Goal: Task Accomplishment & Management: Manage account settings

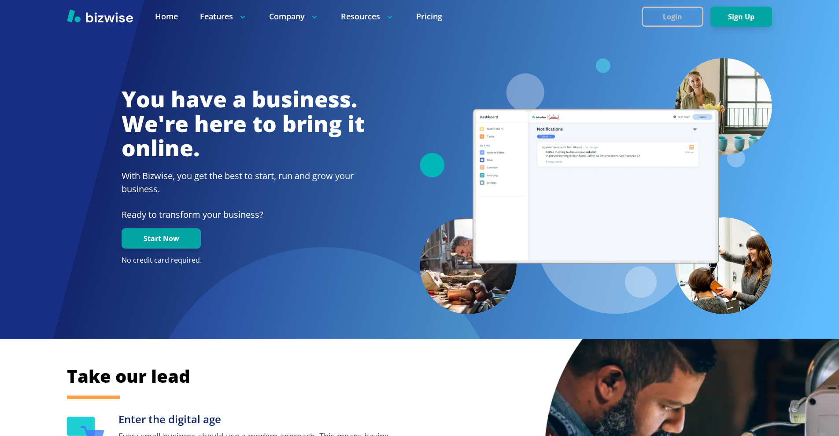
click at [650, 11] on button "Login" at bounding box center [672, 17] width 62 height 20
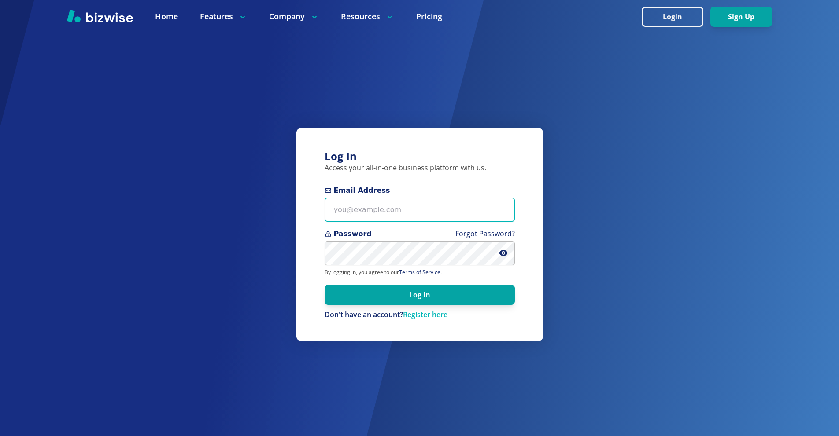
click at [417, 202] on input "Email Address" at bounding box center [419, 210] width 190 height 24
paste input "twagner@tmgihazmat.com"
type input "twagner@tmgihazmat.com"
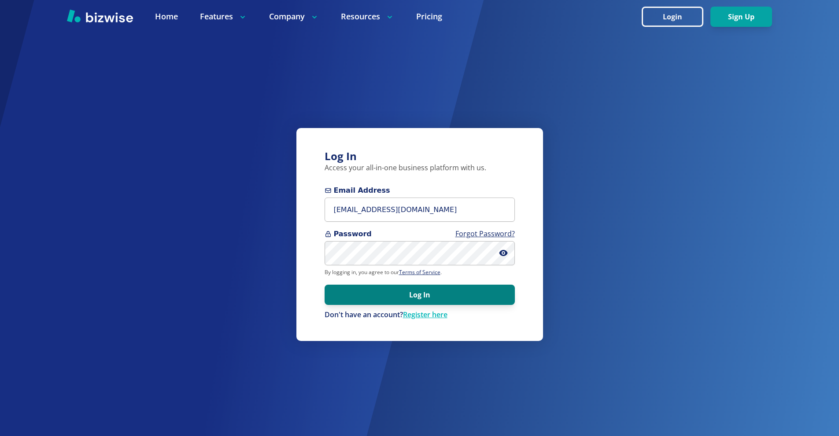
click at [426, 299] on button "Log In" at bounding box center [419, 295] width 190 height 20
